Goal: Transaction & Acquisition: Download file/media

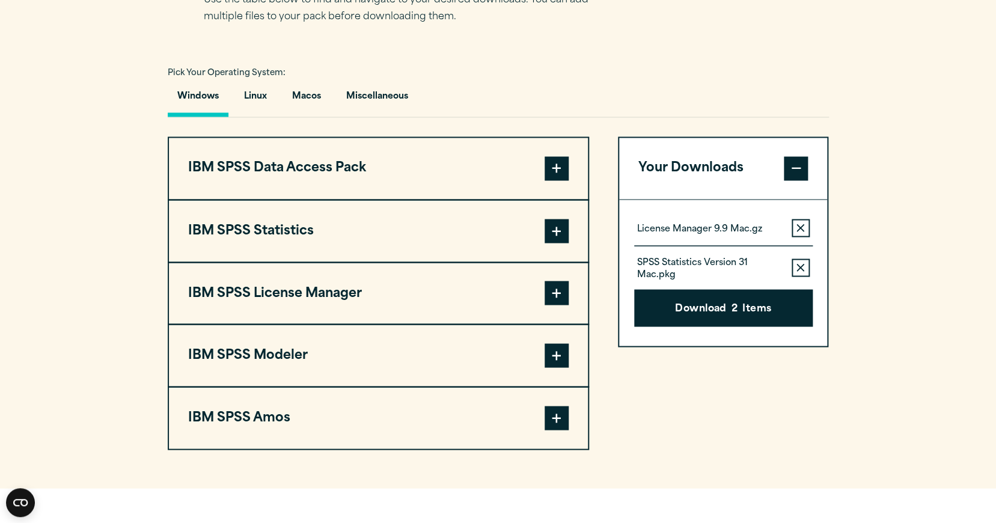
scroll to position [914, 0]
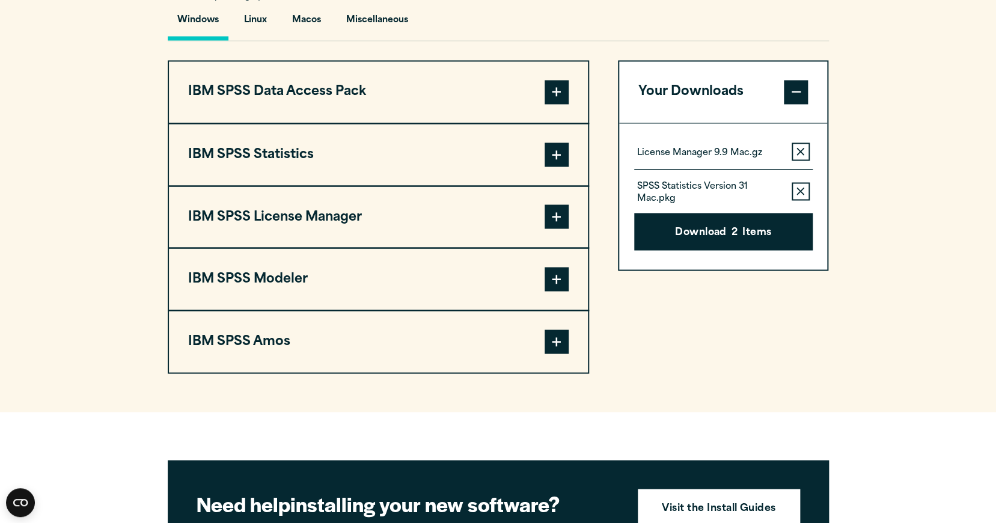
click at [561, 162] on span at bounding box center [557, 154] width 24 height 24
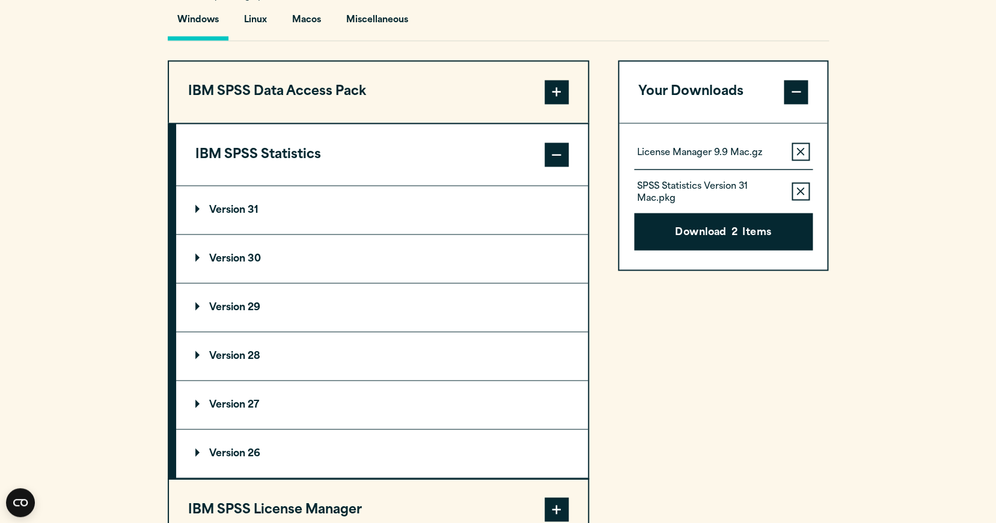
click at [555, 99] on span at bounding box center [557, 92] width 24 height 24
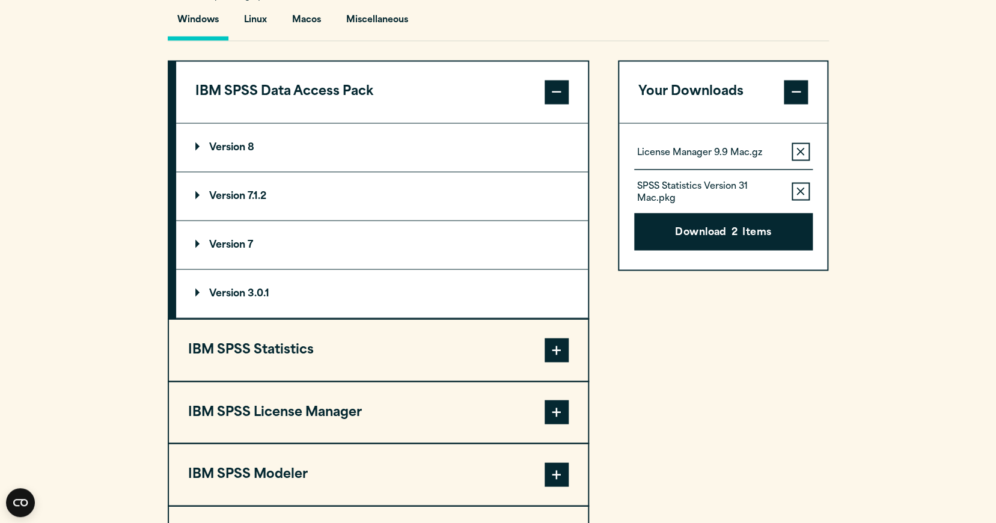
click at [555, 99] on span at bounding box center [557, 92] width 24 height 24
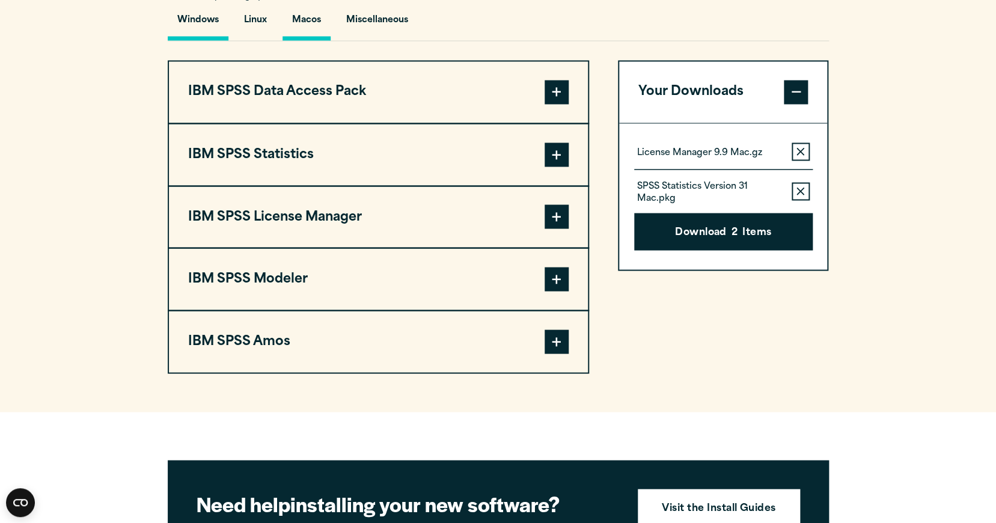
click at [304, 25] on button "Macos" at bounding box center [307, 23] width 48 height 34
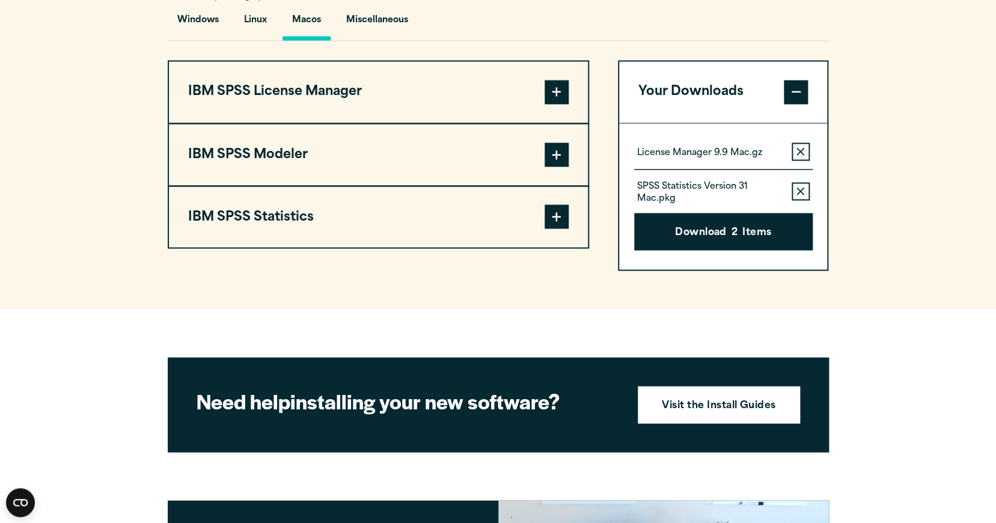
click at [561, 221] on span at bounding box center [557, 216] width 24 height 24
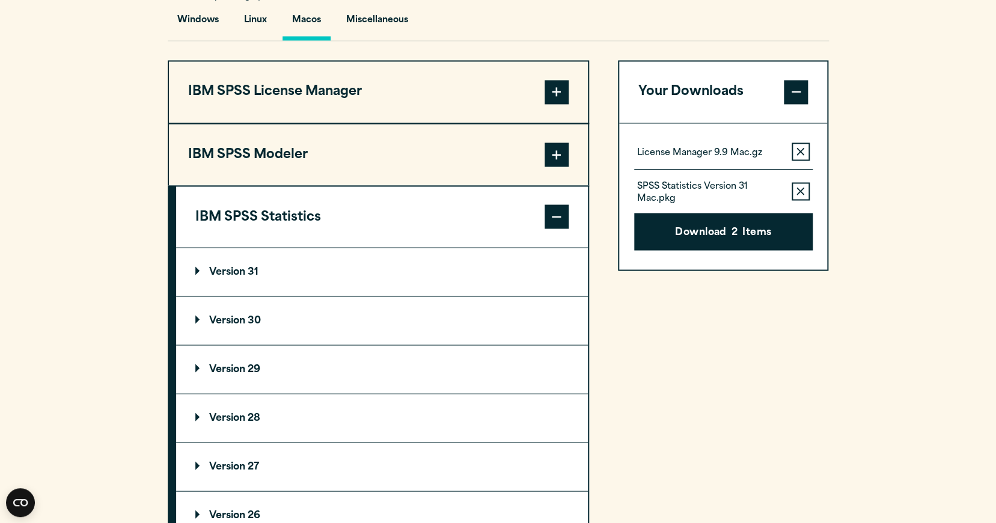
click at [557, 94] on span at bounding box center [557, 92] width 24 height 24
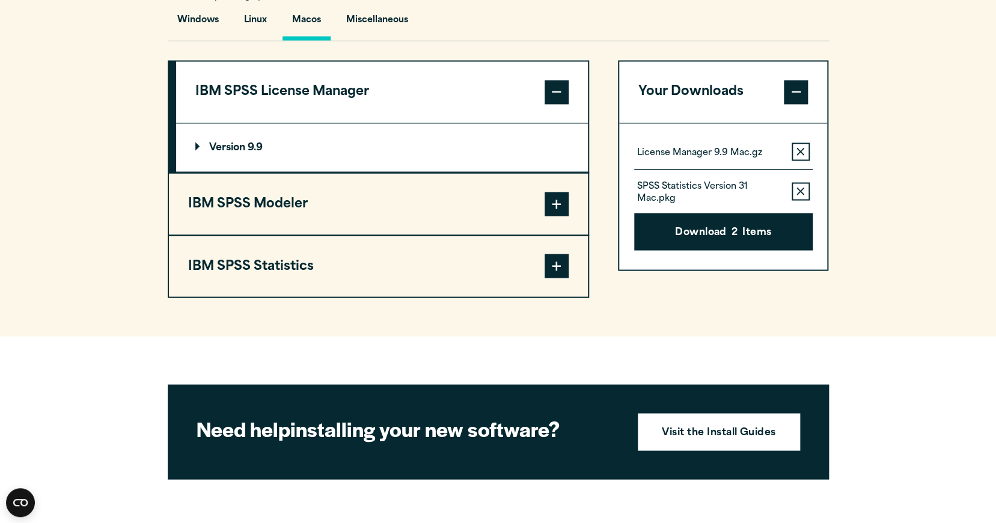
click at [558, 257] on span at bounding box center [557, 266] width 24 height 24
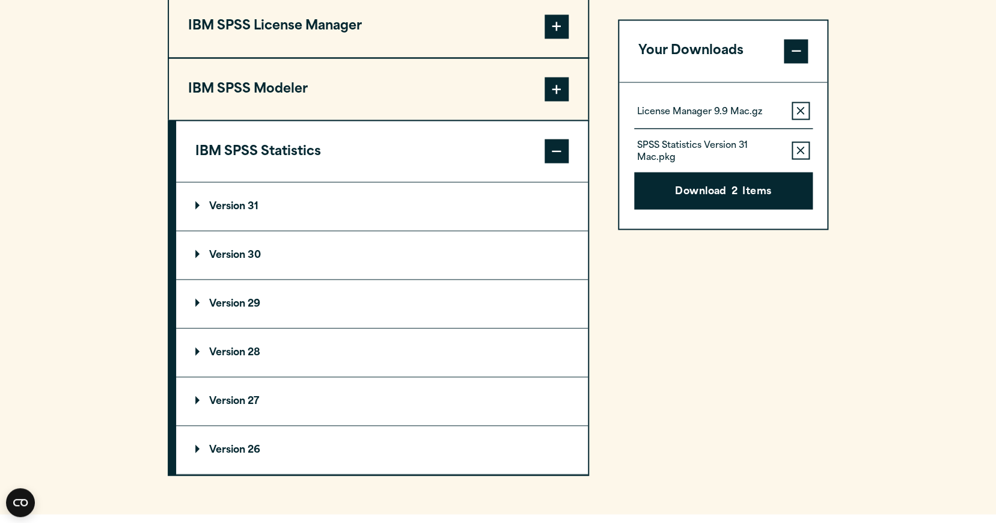
scroll to position [982, 0]
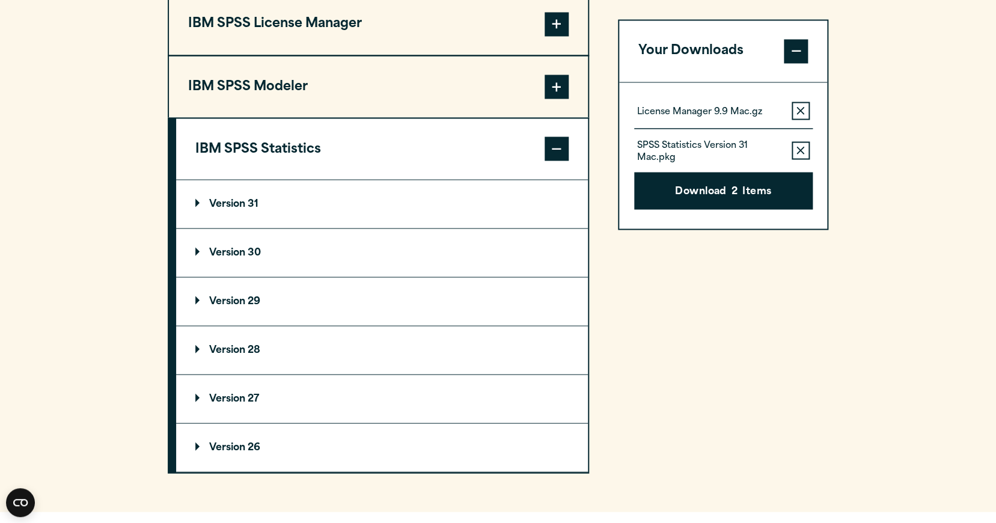
click at [209, 299] on p "Version 29" at bounding box center [227, 301] width 65 height 10
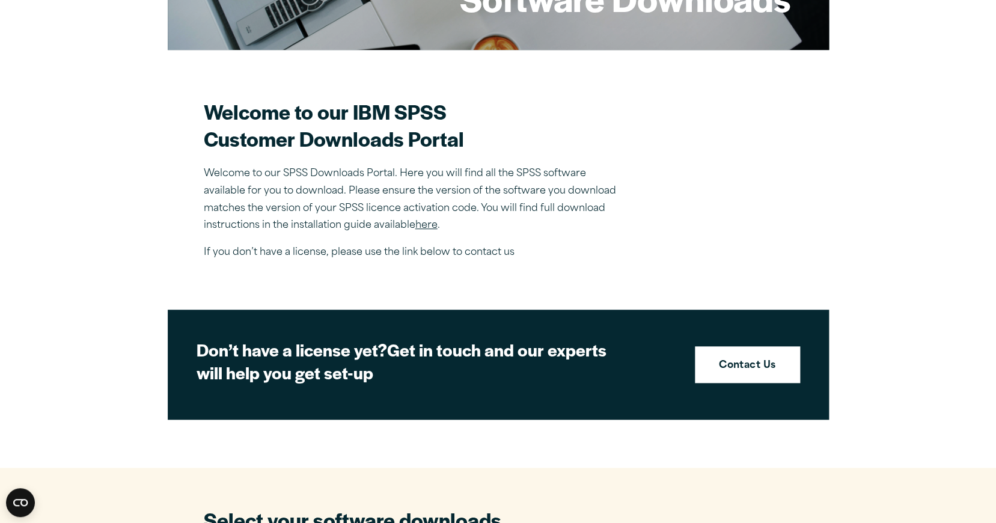
scroll to position [632, 0]
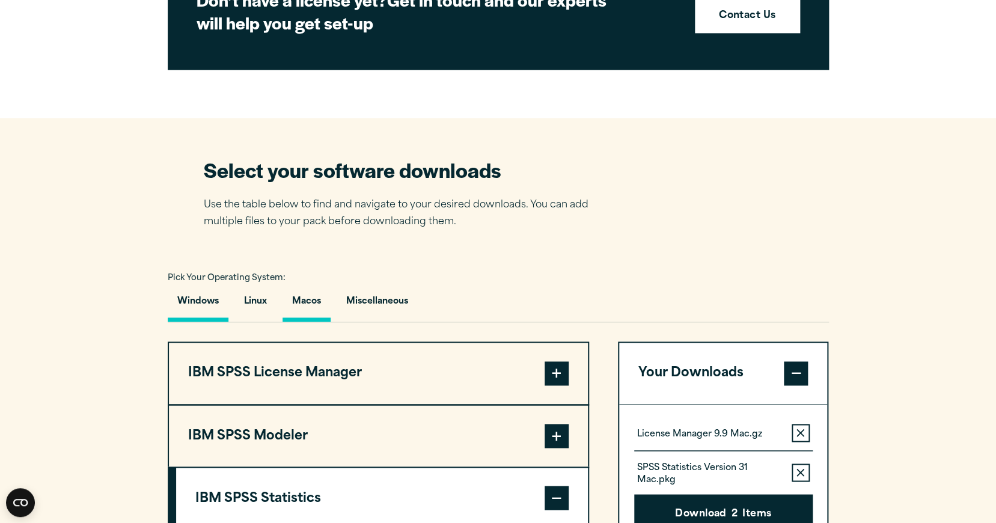
click at [204, 310] on button "Windows" at bounding box center [198, 304] width 61 height 34
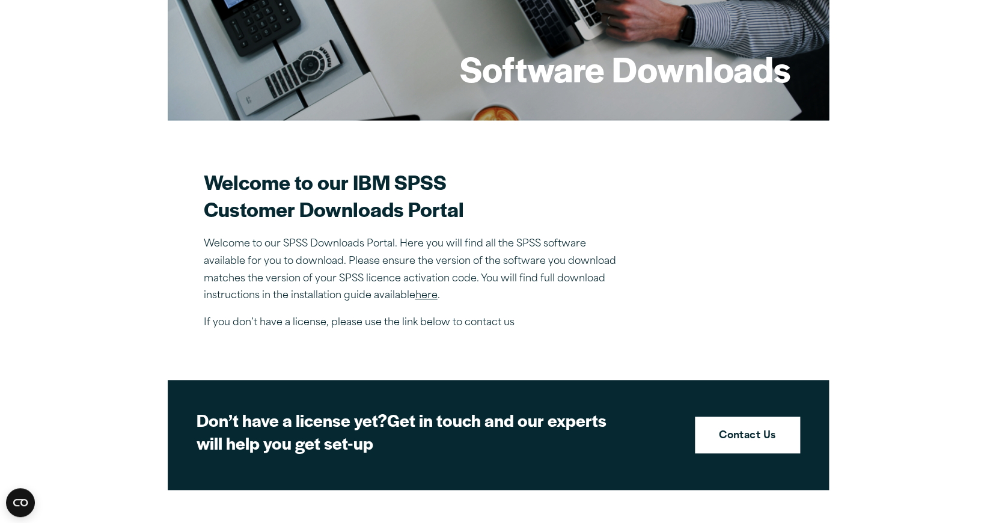
scroll to position [0, 0]
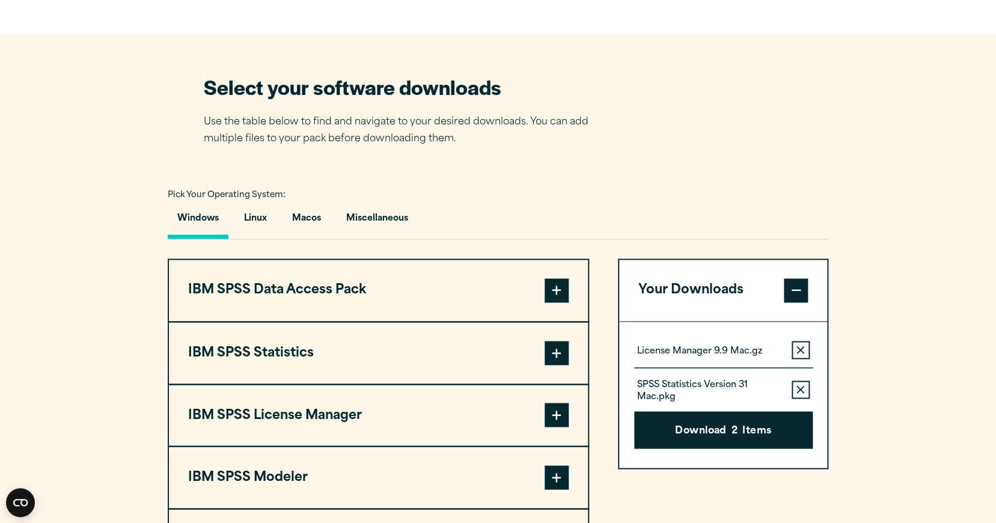
scroll to position [828, 0]
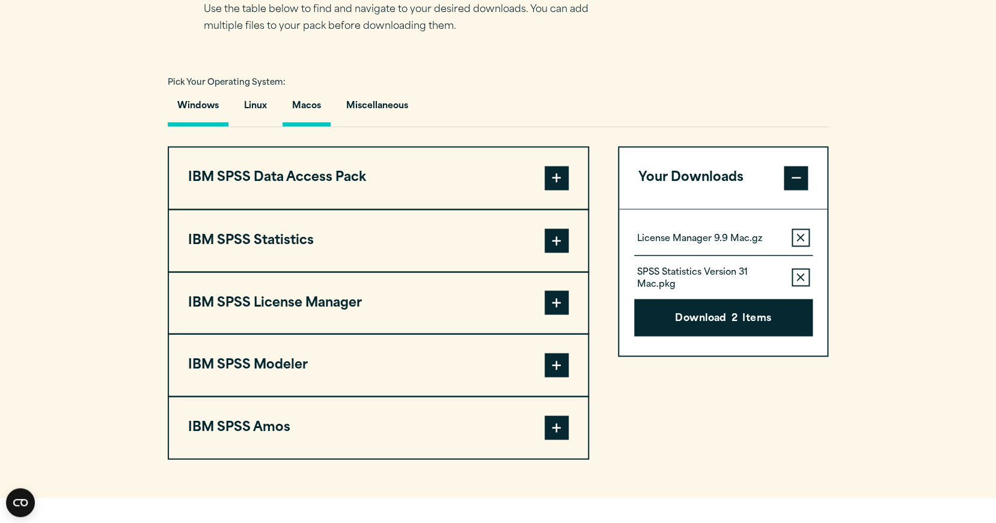
click at [311, 109] on button "Macos" at bounding box center [307, 109] width 48 height 34
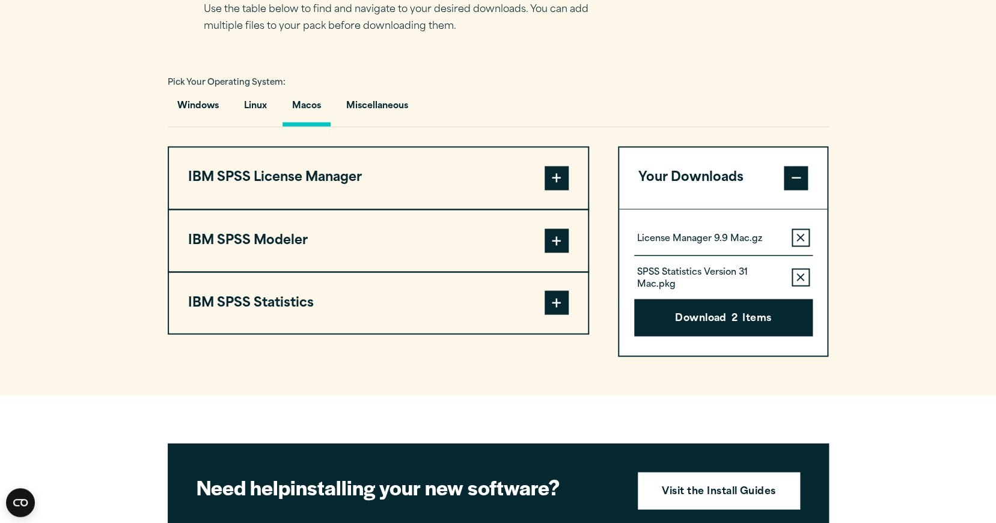
click at [298, 311] on button "IBM SPSS Statistics" at bounding box center [378, 302] width 419 height 61
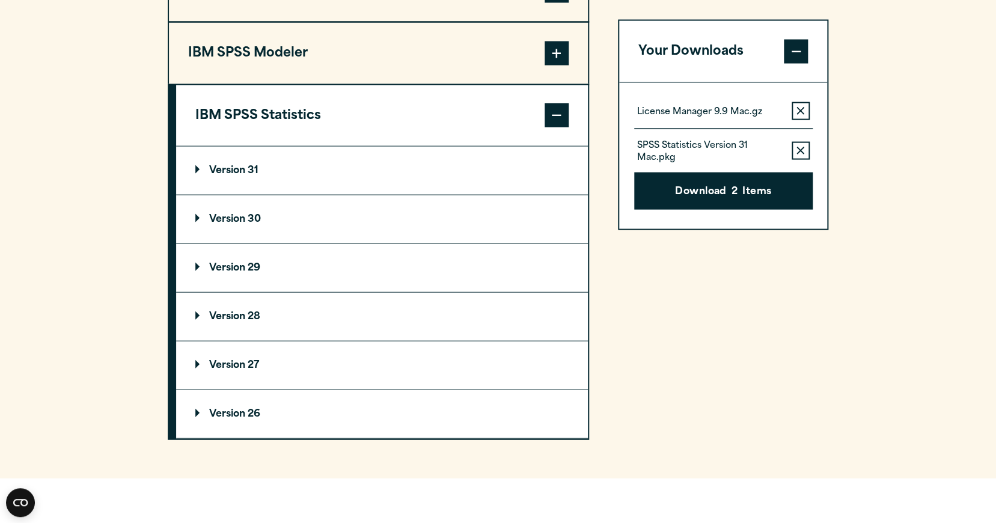
scroll to position [1110, 0]
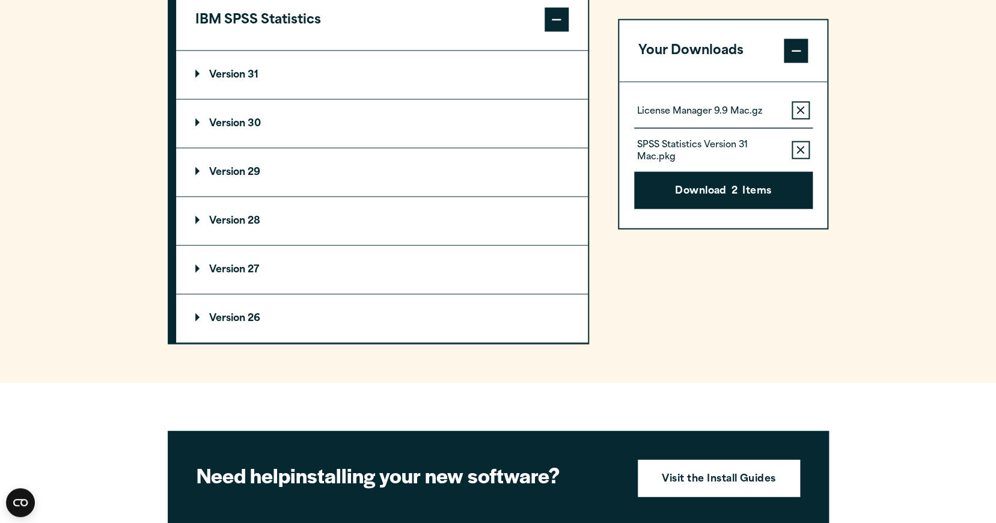
click at [206, 174] on p "Version 29" at bounding box center [227, 173] width 65 height 10
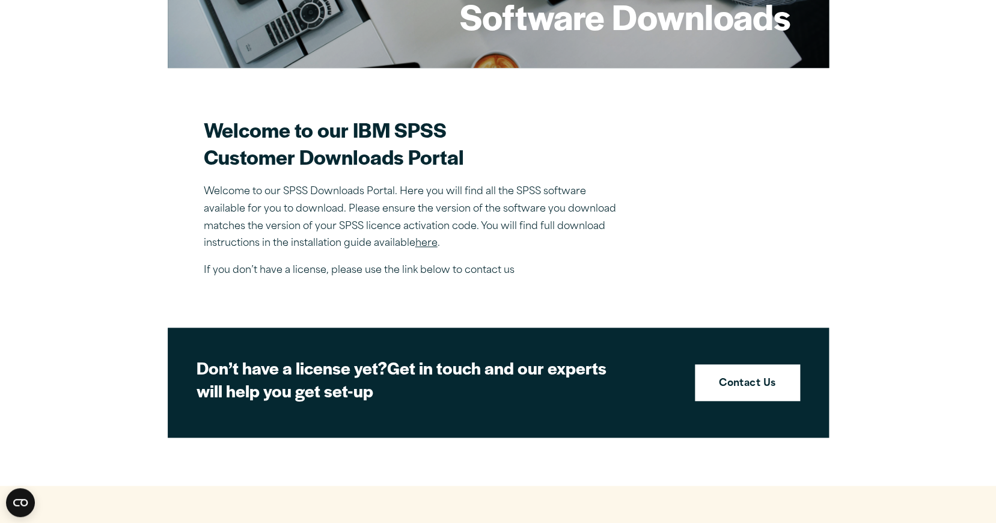
scroll to position [0, 0]
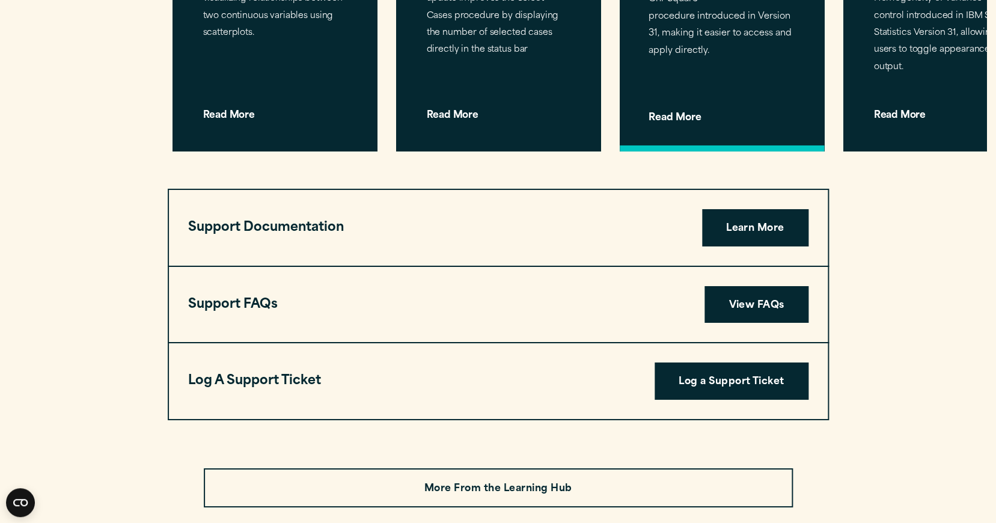
scroll to position [3939, 0]
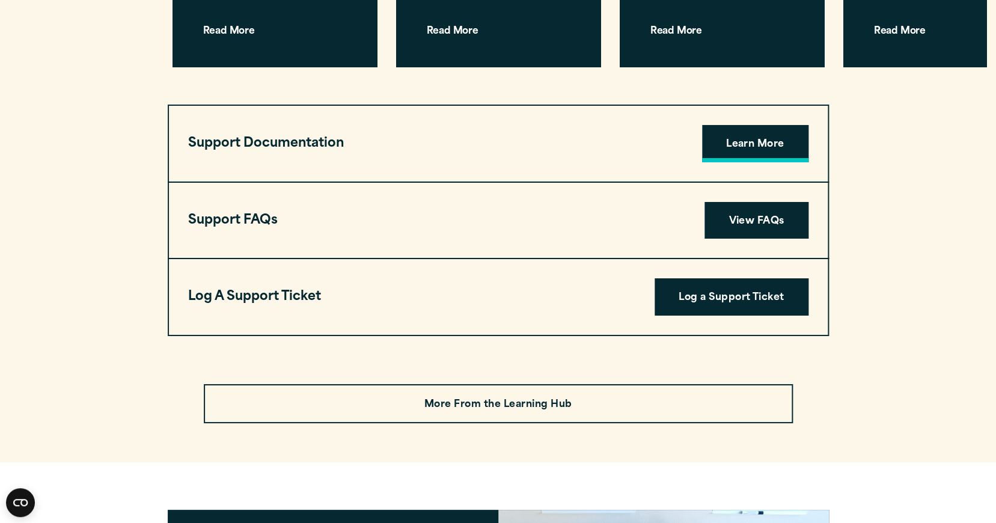
click at [731, 125] on link "Learn More" at bounding box center [755, 143] width 106 height 37
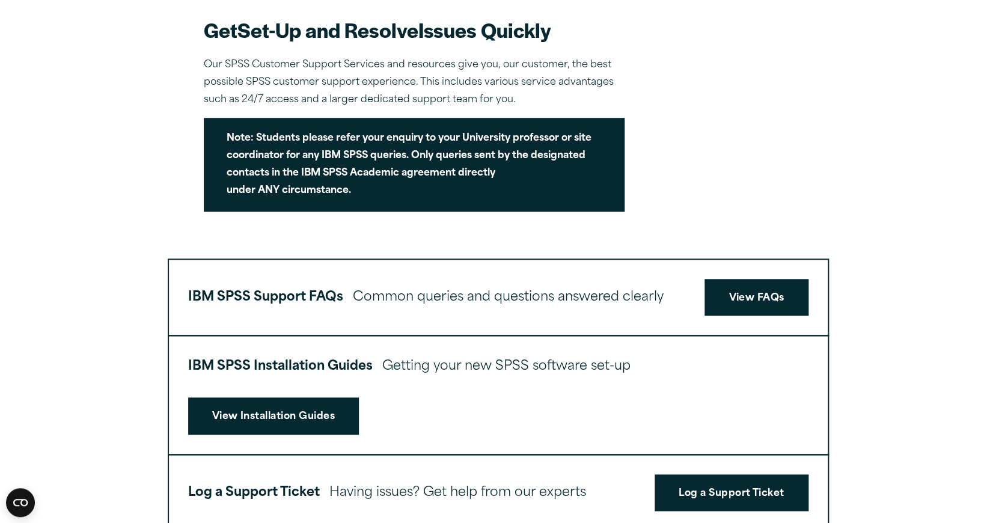
scroll to position [512, 0]
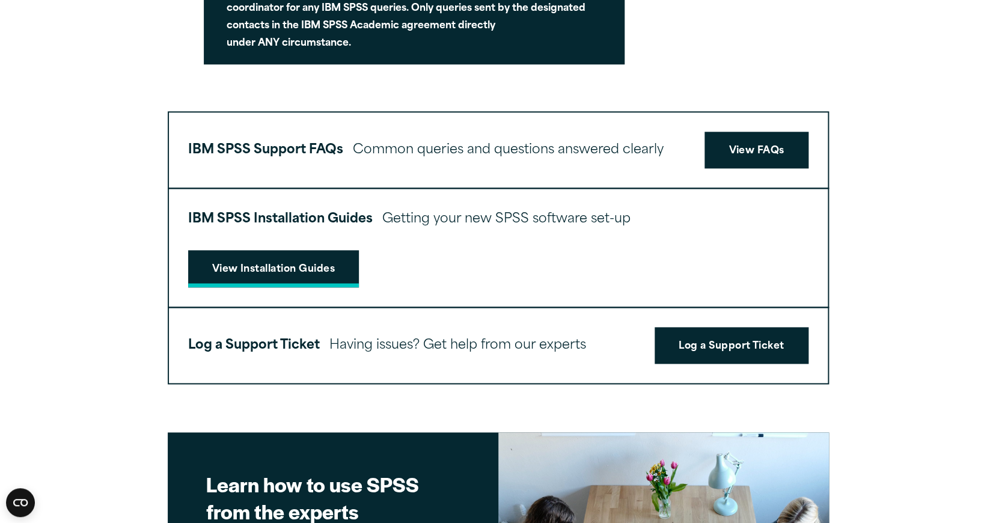
click at [326, 269] on link "View Installation Guides" at bounding box center [273, 268] width 171 height 37
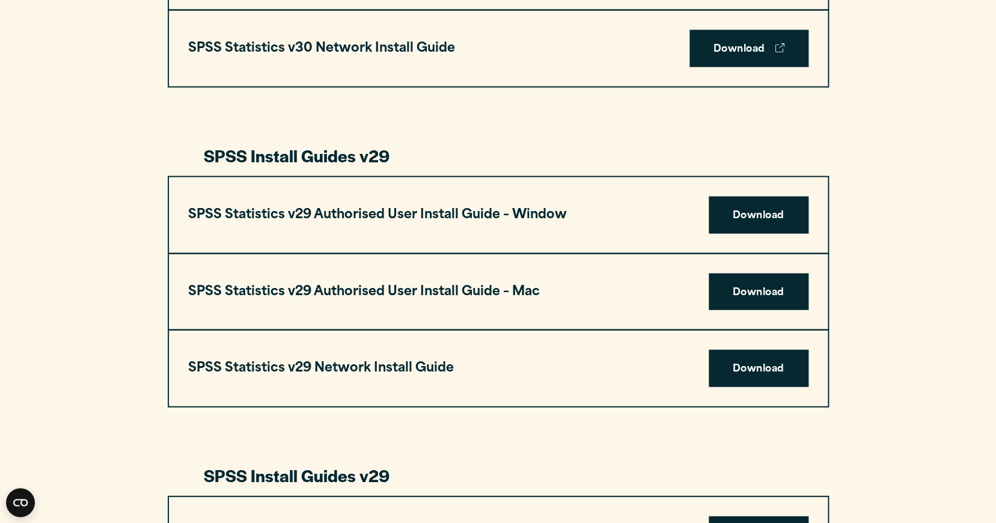
scroll to position [1165, 0]
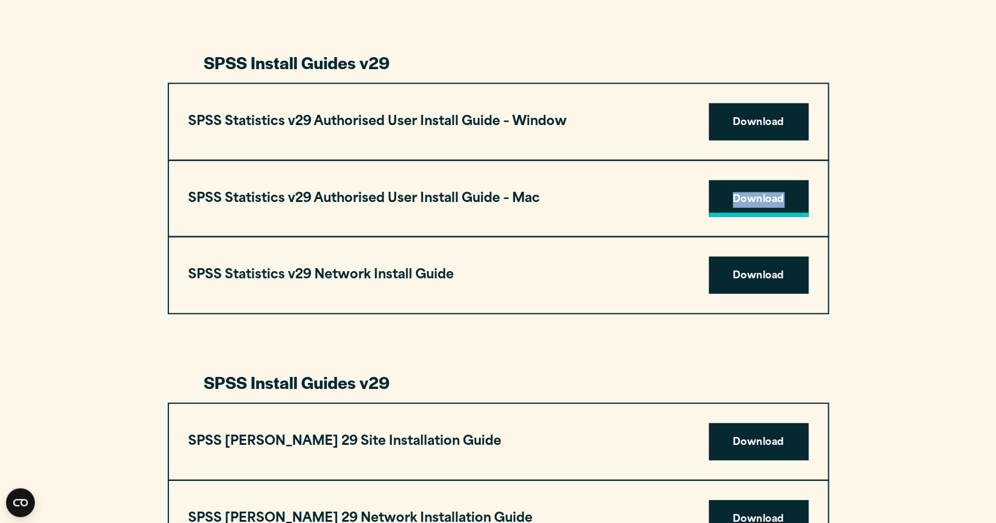
click at [749, 189] on link "Download" at bounding box center [759, 198] width 100 height 37
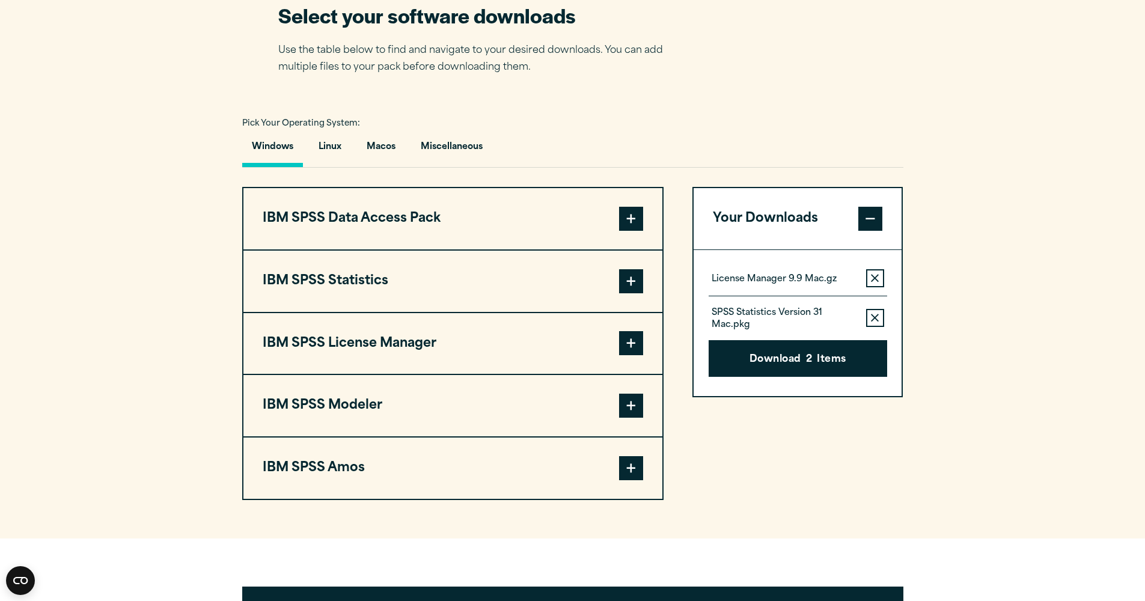
scroll to position [850, 0]
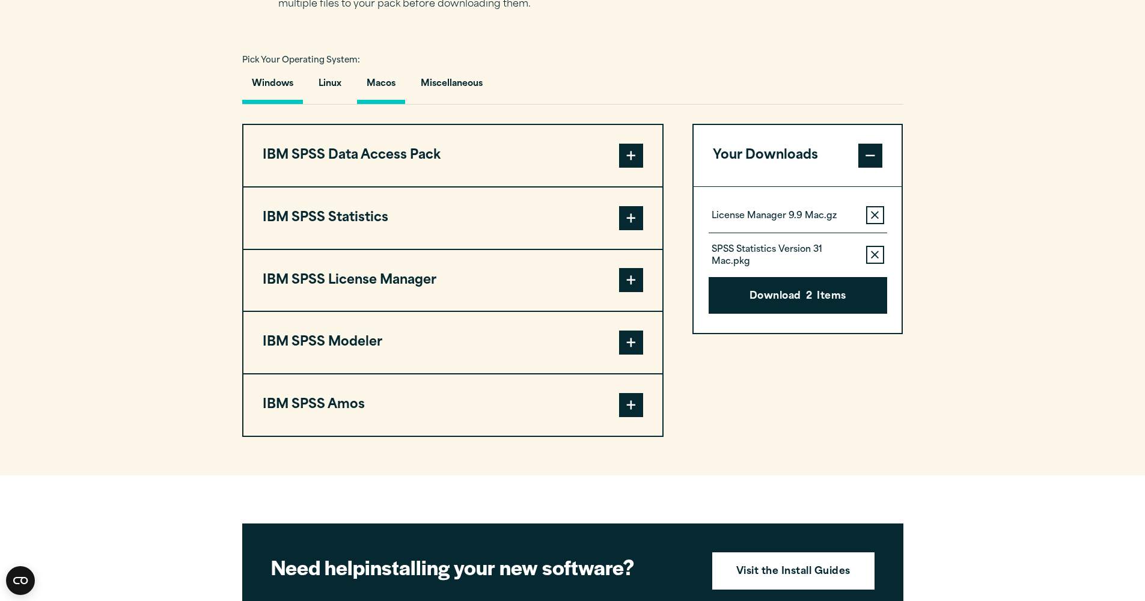
click at [381, 90] on button "Macos" at bounding box center [381, 87] width 48 height 34
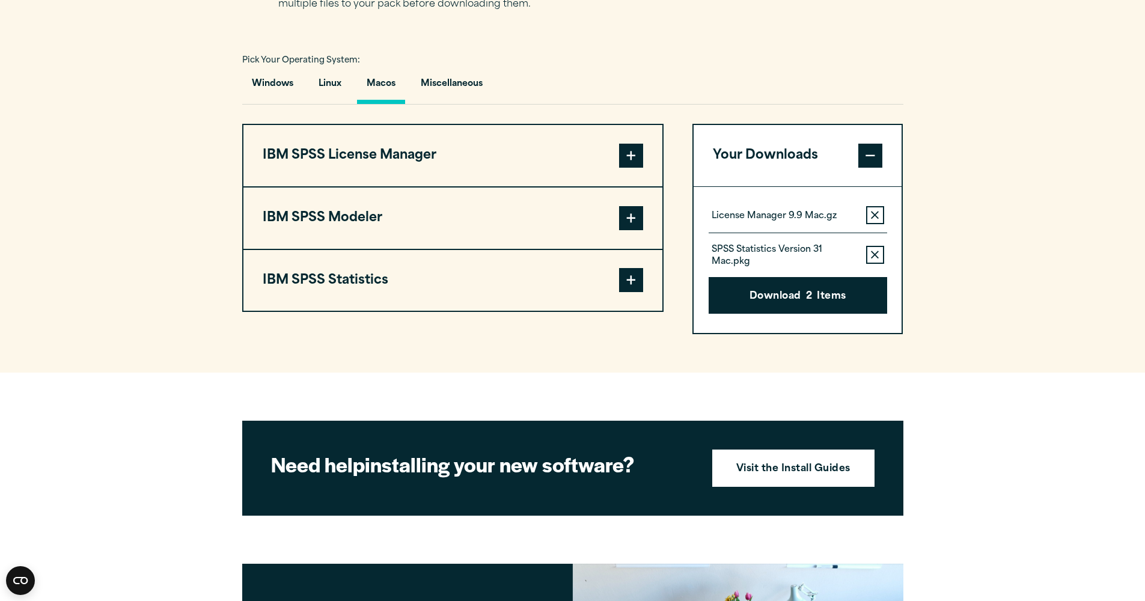
click at [492, 275] on button "IBM SPSS Statistics" at bounding box center [452, 280] width 419 height 61
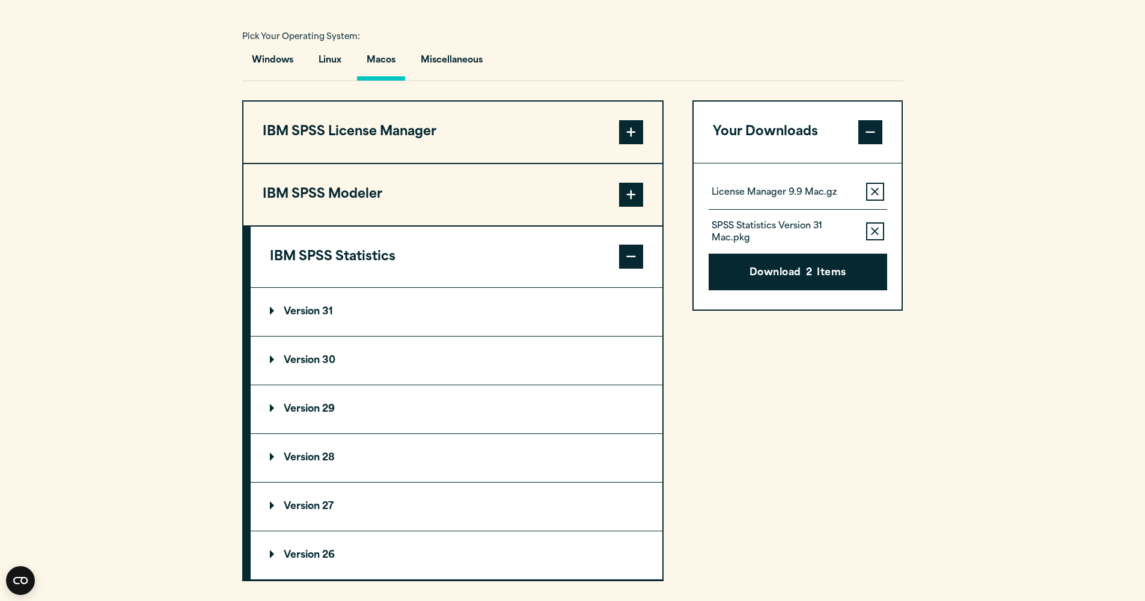
scroll to position [945, 0]
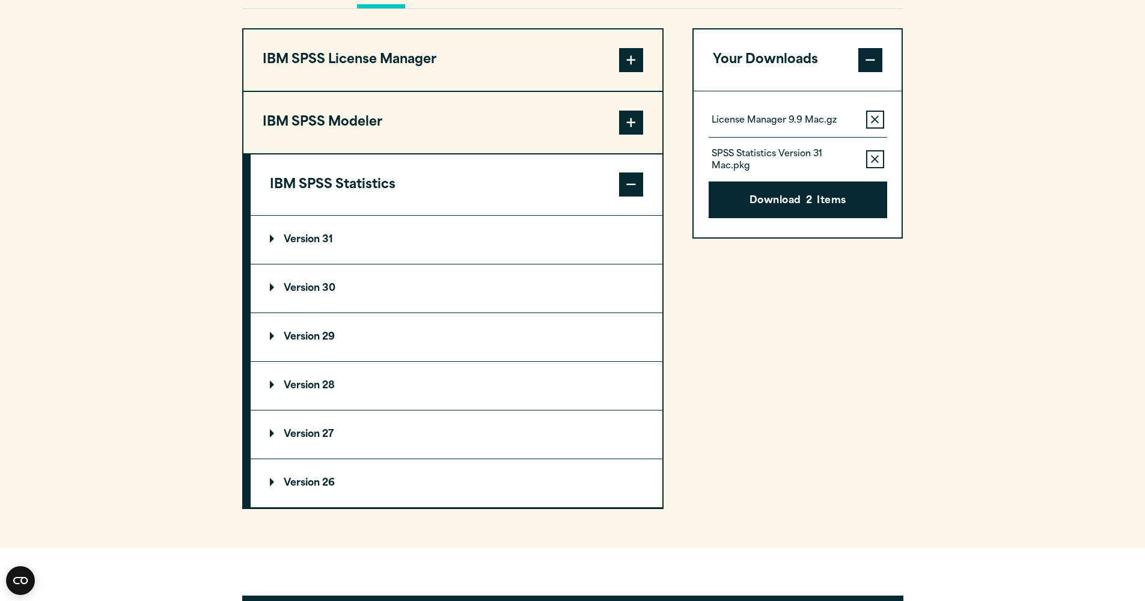
click at [277, 338] on summary "Version 29" at bounding box center [457, 337] width 412 height 48
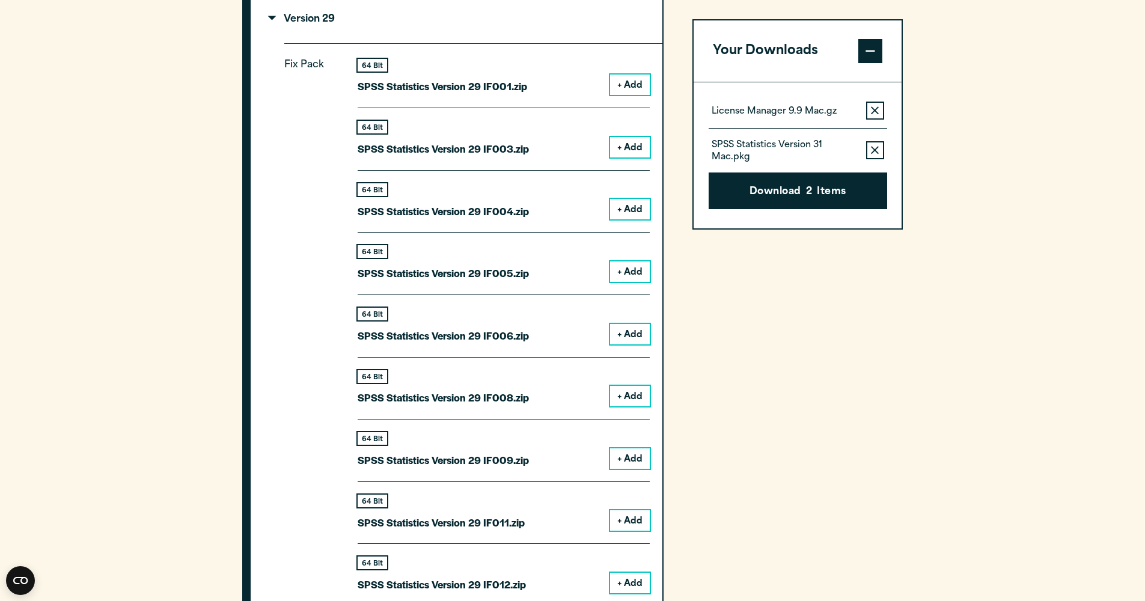
scroll to position [1520, 0]
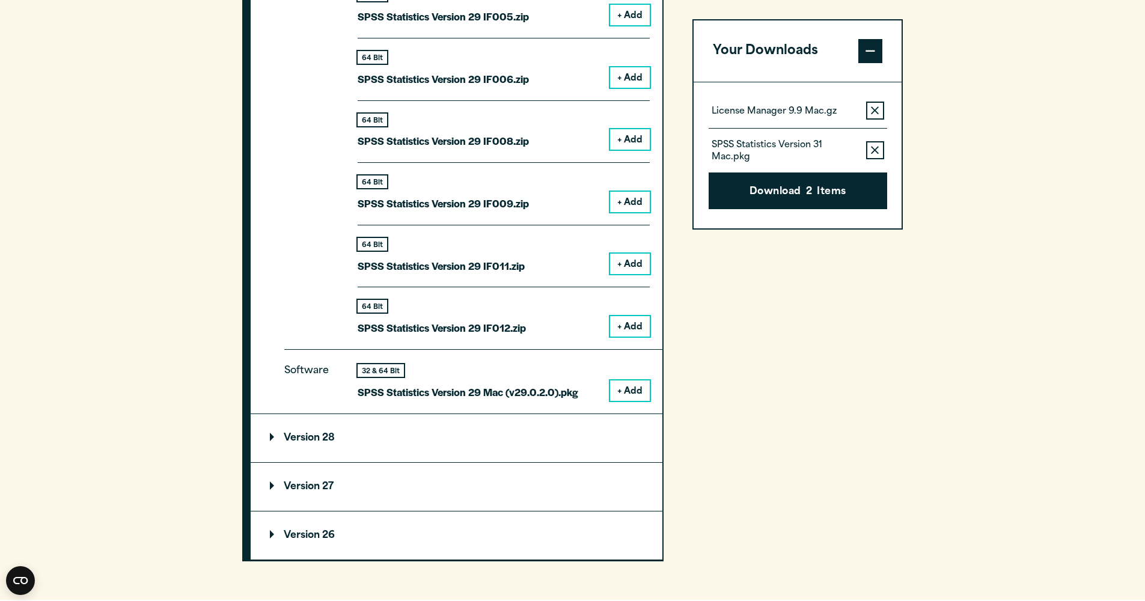
click at [640, 389] on button "+ Add" at bounding box center [630, 390] width 40 height 20
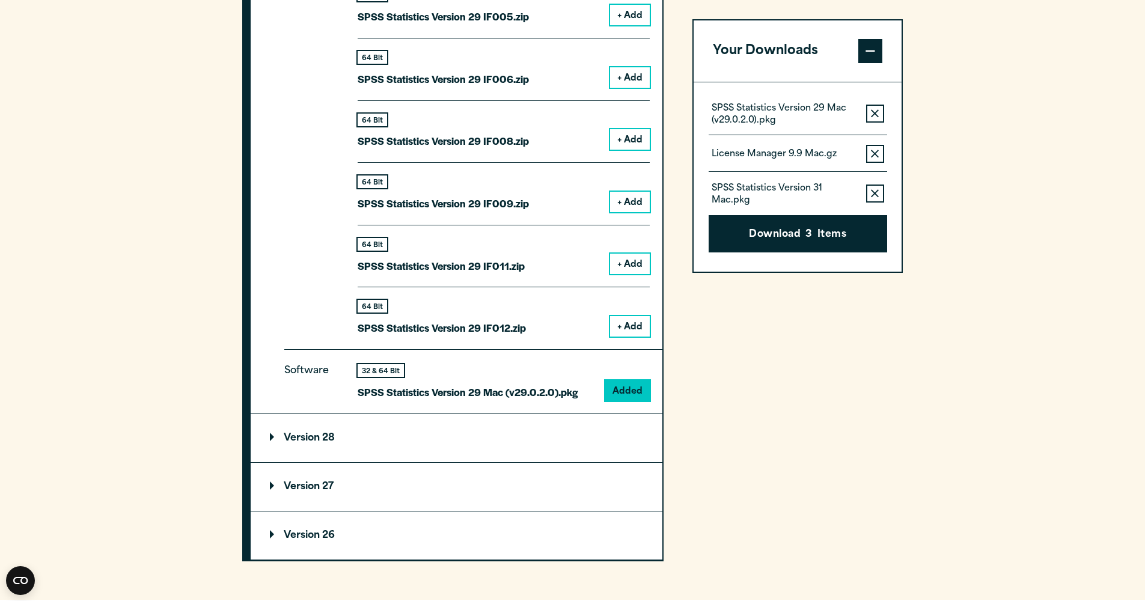
click at [875, 153] on icon "button" at bounding box center [875, 154] width 8 height 8
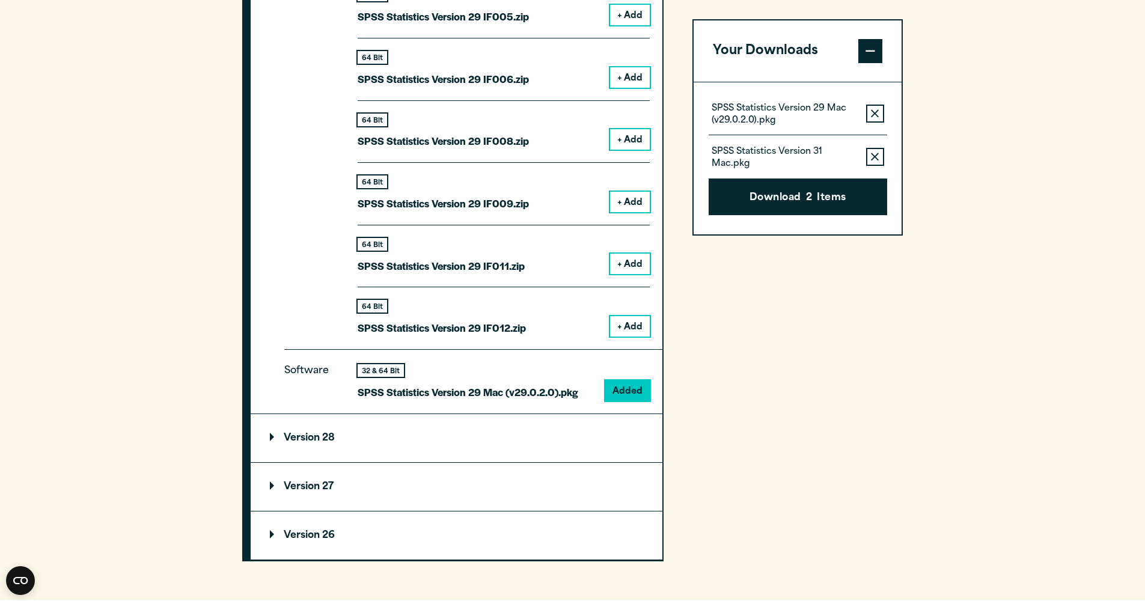
click at [872, 115] on icon "button" at bounding box center [875, 113] width 8 height 8
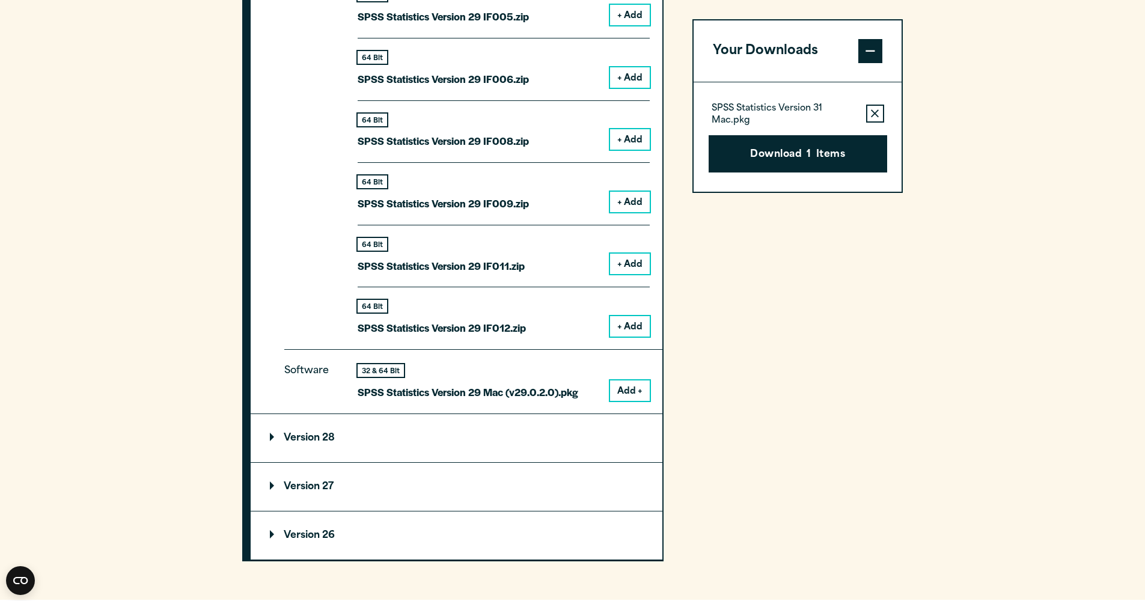
click at [867, 119] on button "Remove this item from your software download list" at bounding box center [875, 114] width 18 height 18
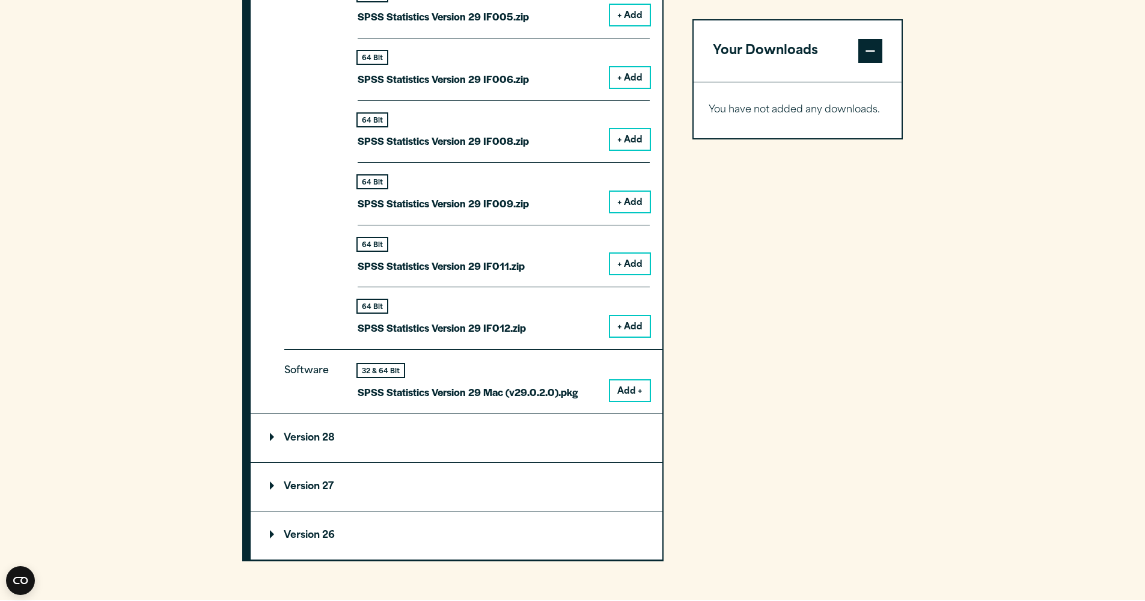
click at [627, 380] on button "Add +" at bounding box center [630, 390] width 40 height 20
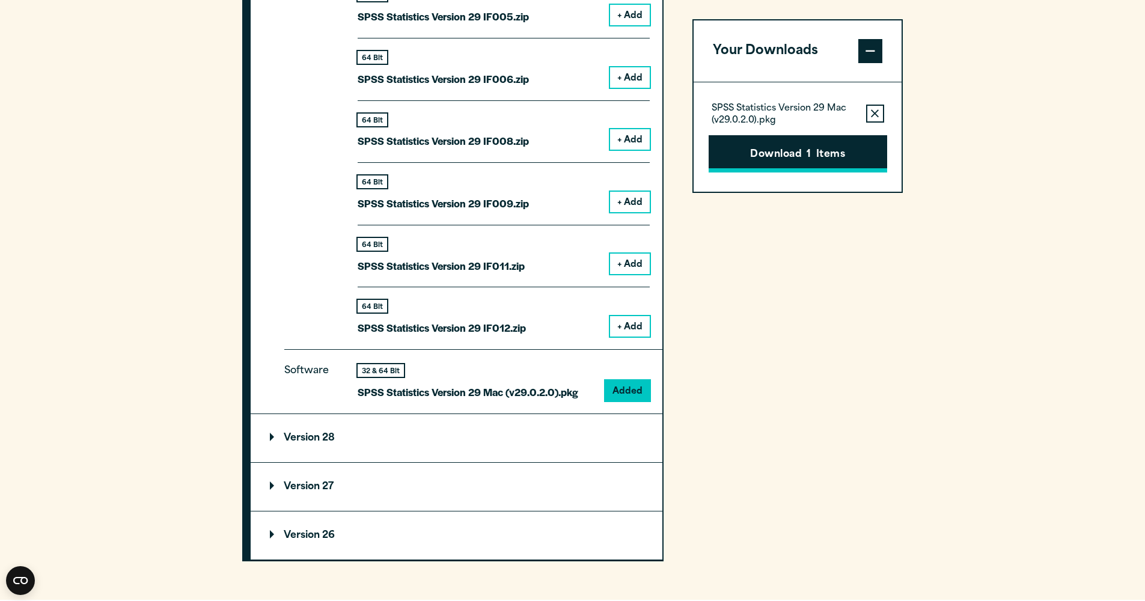
click at [785, 159] on button "Download 1 Items" at bounding box center [798, 153] width 179 height 37
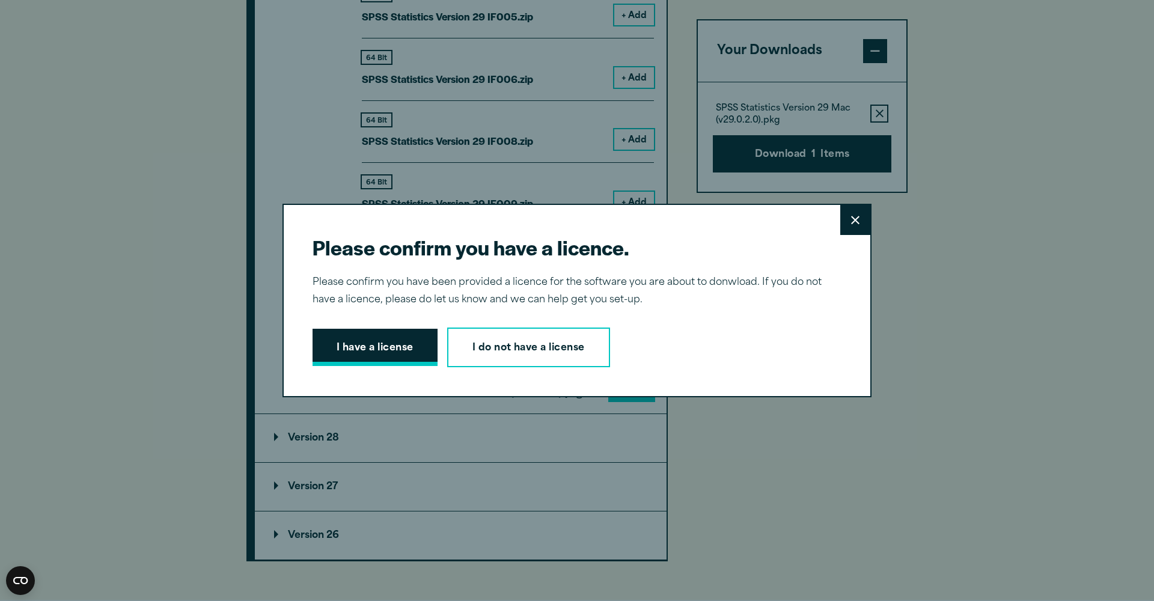
click at [412, 355] on button "I have a license" at bounding box center [375, 347] width 125 height 37
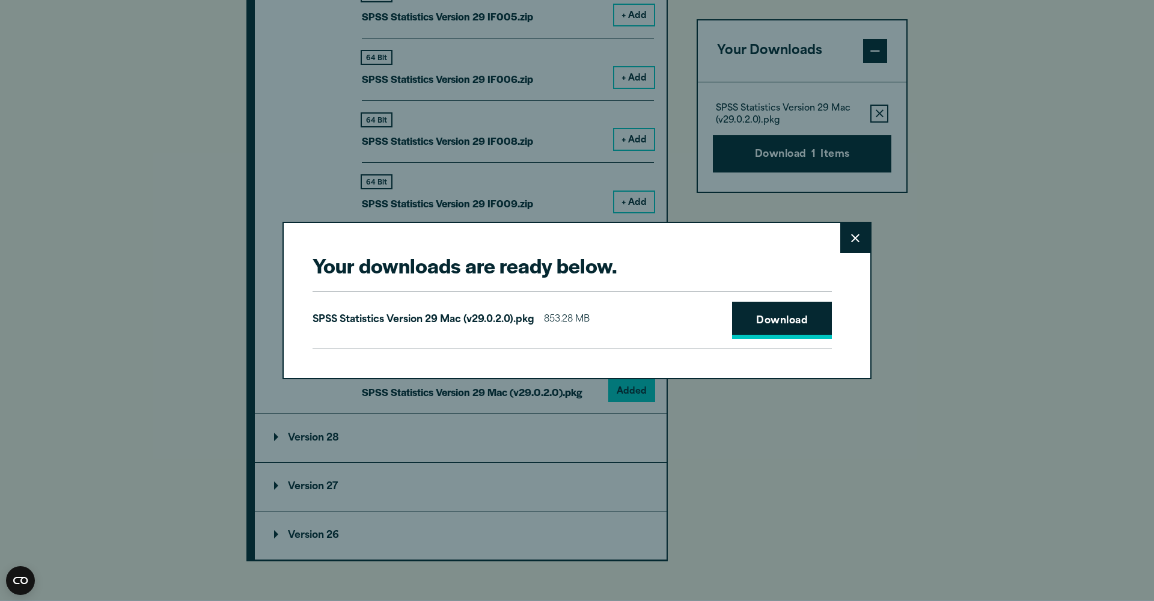
click at [795, 320] on link "Download" at bounding box center [782, 320] width 100 height 37
click at [848, 241] on button "Close" at bounding box center [855, 238] width 30 height 30
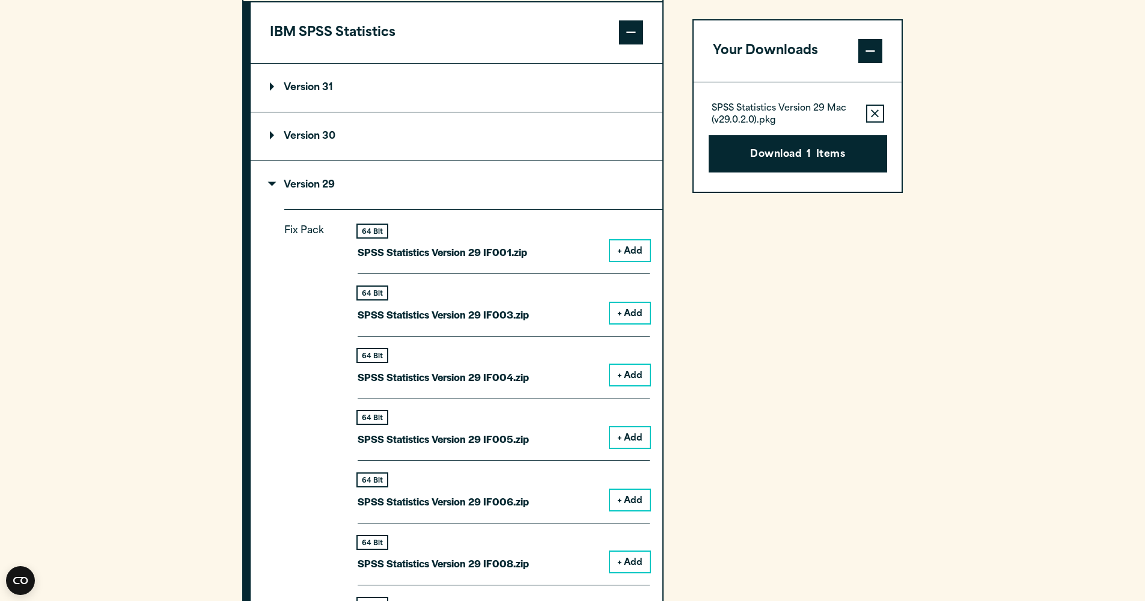
scroll to position [1077, 0]
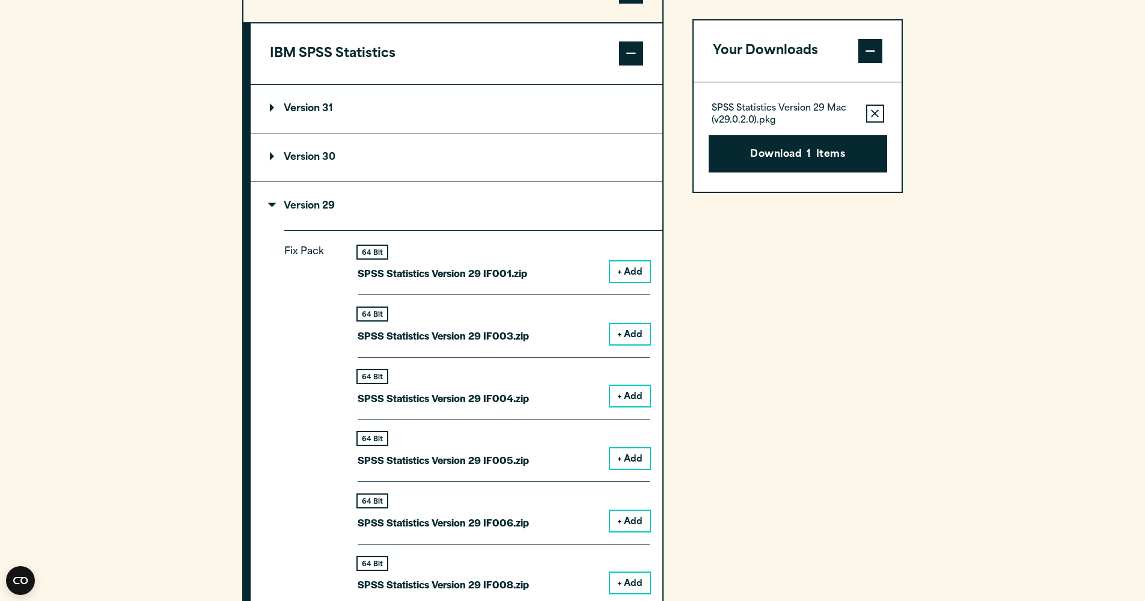
click at [282, 207] on p "Version 29" at bounding box center [302, 206] width 65 height 10
